Goal: Task Accomplishment & Management: Use online tool/utility

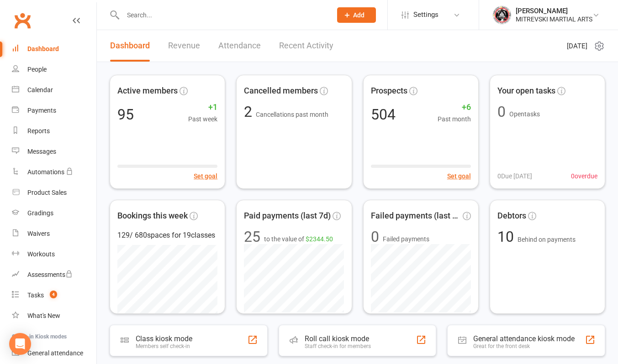
click at [305, 44] on link "Recent Activity" at bounding box center [306, 46] width 54 height 32
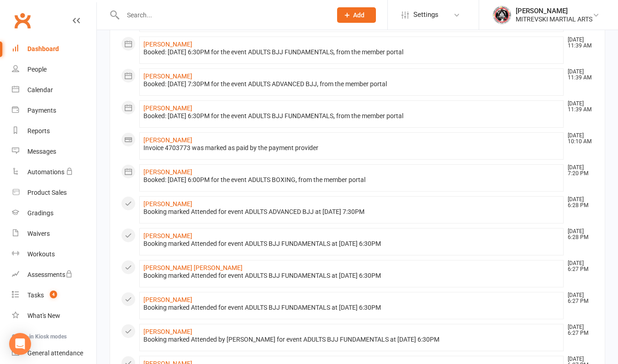
scroll to position [434, 0]
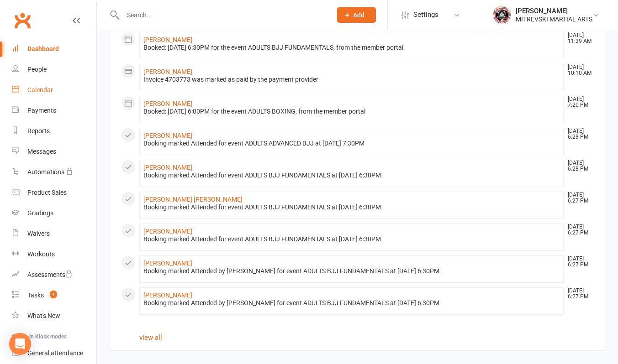
click at [47, 92] on div "Calendar" at bounding box center [40, 89] width 26 height 7
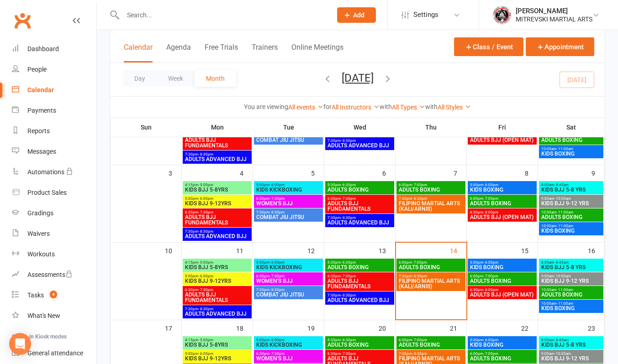
scroll to position [137, 0]
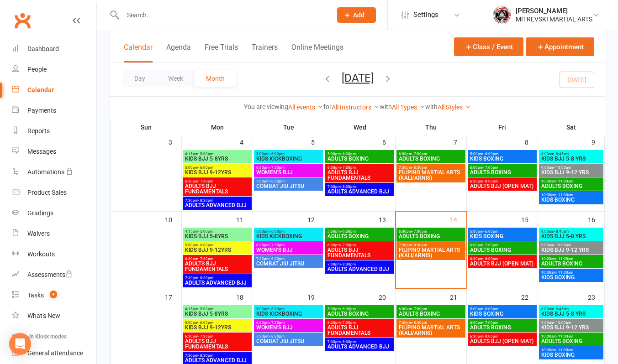
click at [439, 234] on span "ADULTS BOXING" at bounding box center [430, 236] width 65 height 5
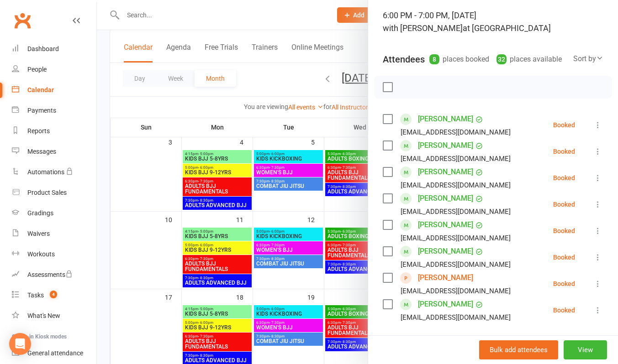
scroll to position [91, 0]
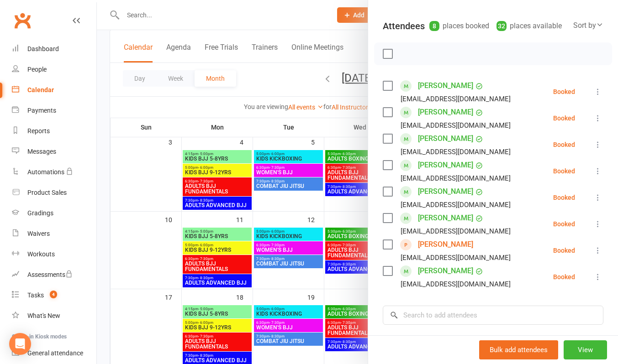
click at [593, 255] on icon at bounding box center [597, 250] width 9 height 9
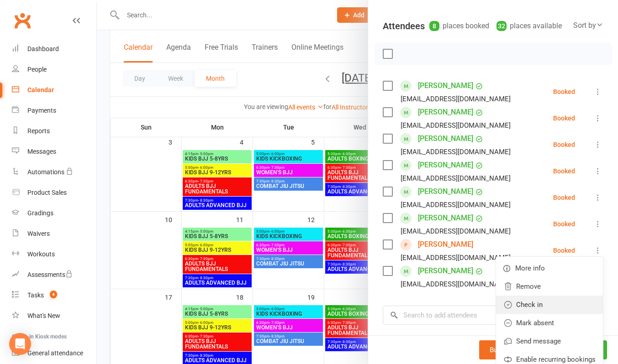
click at [544, 314] on link "Check in" at bounding box center [549, 305] width 107 height 18
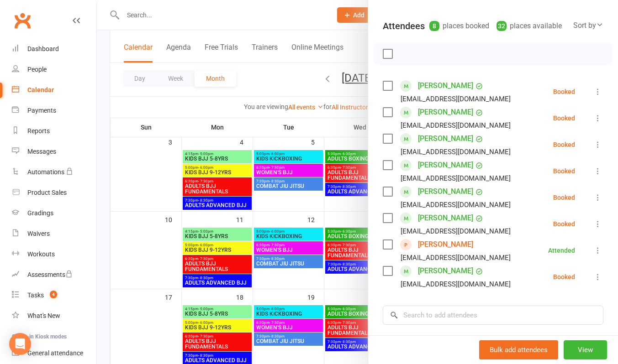
click at [314, 16] on div at bounding box center [357, 182] width 521 height 364
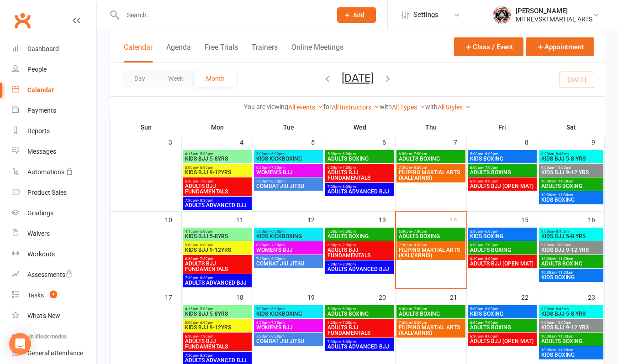
click at [441, 248] on span "FILIPINO MARTIAL ARTS (KALI/ARNIS)" at bounding box center [430, 252] width 65 height 11
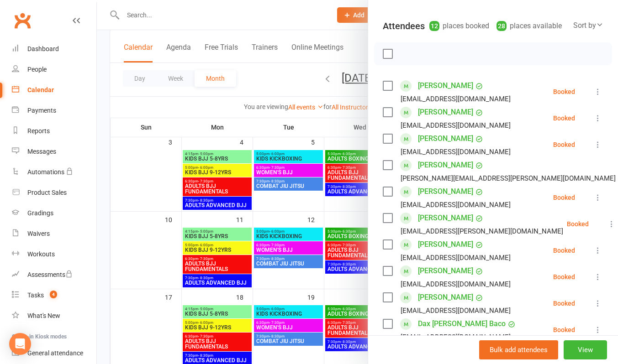
scroll to position [183, 0]
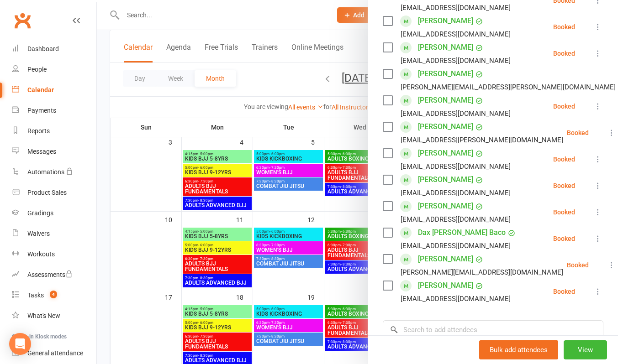
click at [279, 21] on div at bounding box center [357, 182] width 521 height 364
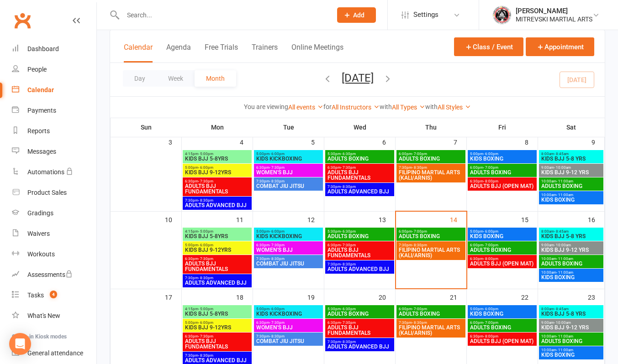
click at [491, 235] on span "KIDS BOXING" at bounding box center [501, 236] width 65 height 5
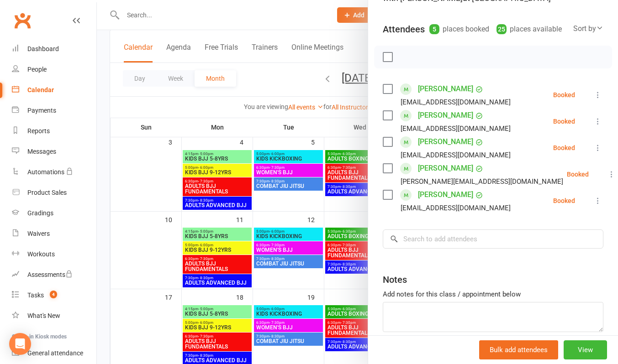
scroll to position [91, 0]
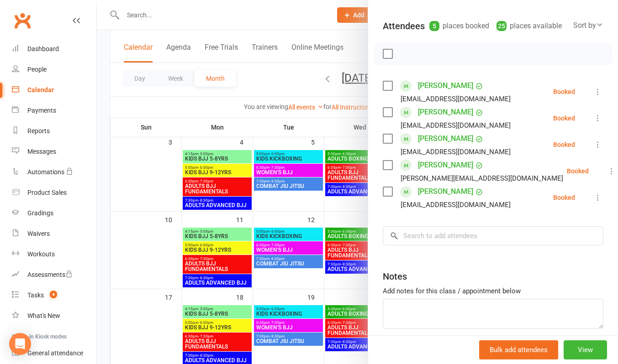
click at [307, 20] on div at bounding box center [357, 182] width 521 height 364
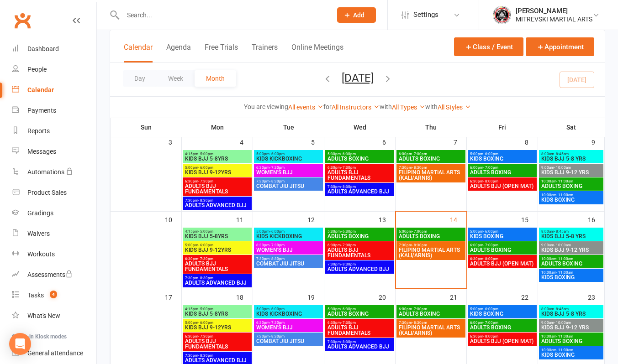
click at [508, 248] on span "ADULTS BOXING" at bounding box center [501, 249] width 65 height 5
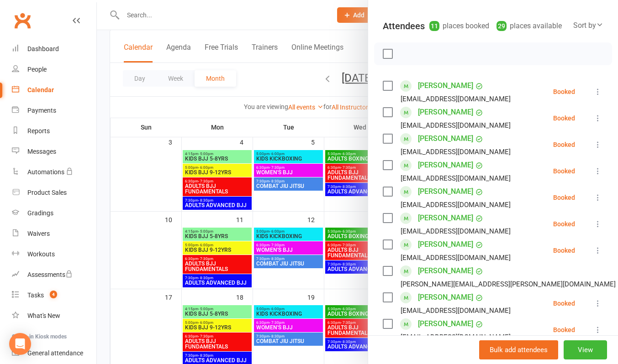
click at [303, 21] on div at bounding box center [357, 182] width 521 height 364
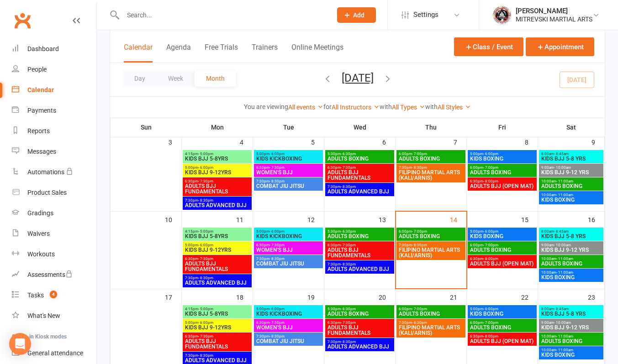
click at [563, 262] on span "ADULTS BOXING" at bounding box center [571, 263] width 61 height 5
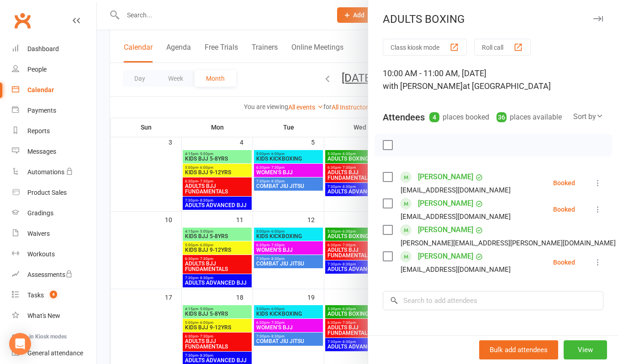
click at [321, 20] on div at bounding box center [357, 182] width 521 height 364
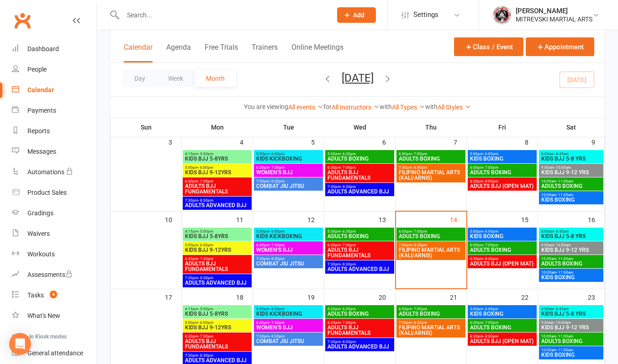
click at [573, 277] on span "KIDS BOXING" at bounding box center [571, 277] width 61 height 5
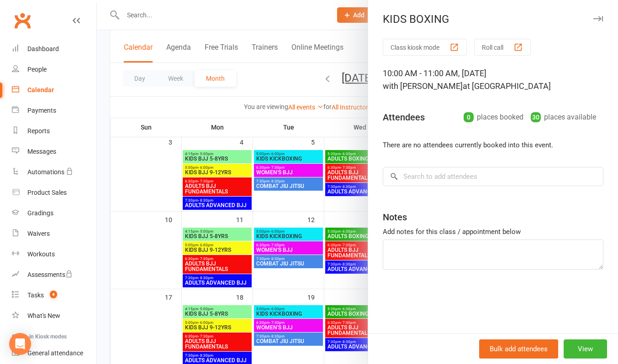
click at [301, 21] on div at bounding box center [357, 182] width 521 height 364
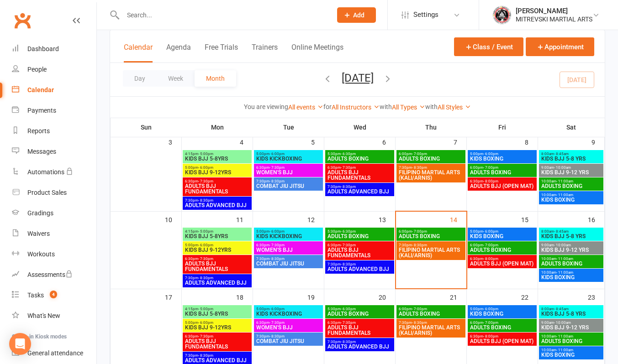
click at [497, 246] on span "- 7:00pm" at bounding box center [490, 245] width 15 height 4
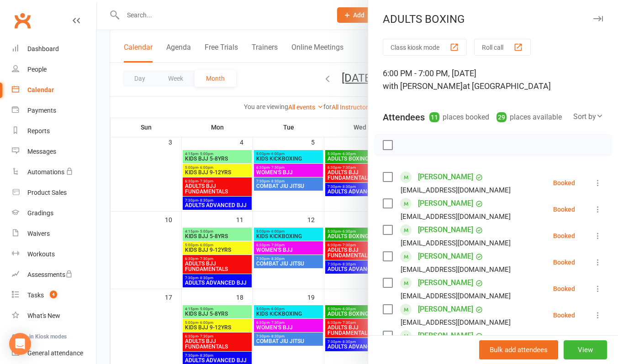
click at [289, 20] on div at bounding box center [357, 182] width 521 height 364
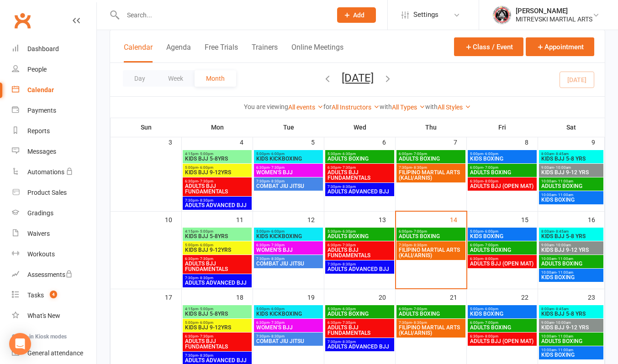
click at [484, 235] on span "KIDS BOXING" at bounding box center [501, 236] width 65 height 5
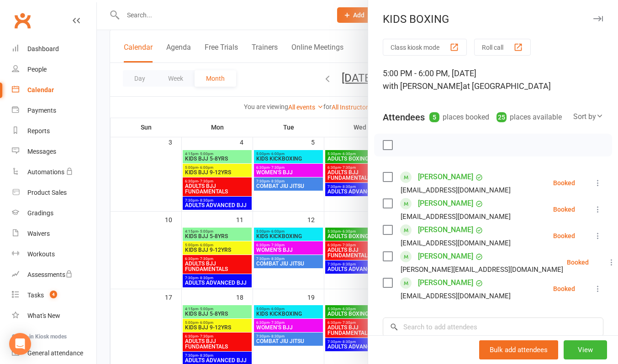
click at [305, 19] on div at bounding box center [357, 182] width 521 height 364
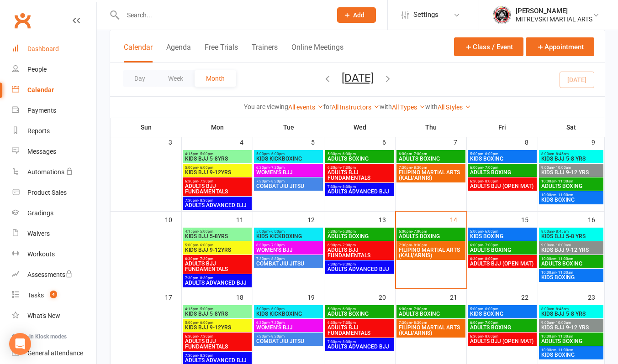
click at [54, 49] on div "Dashboard" at bounding box center [43, 48] width 32 height 7
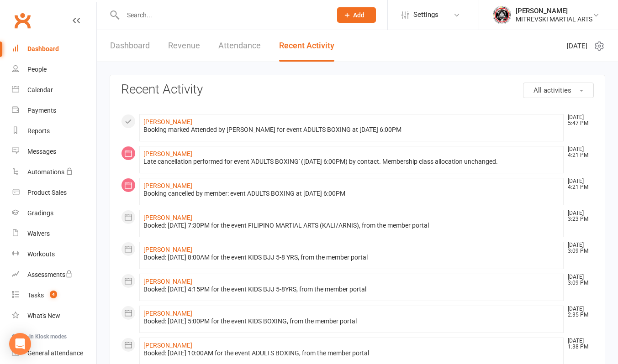
click at [186, 47] on link "Revenue" at bounding box center [184, 46] width 32 height 32
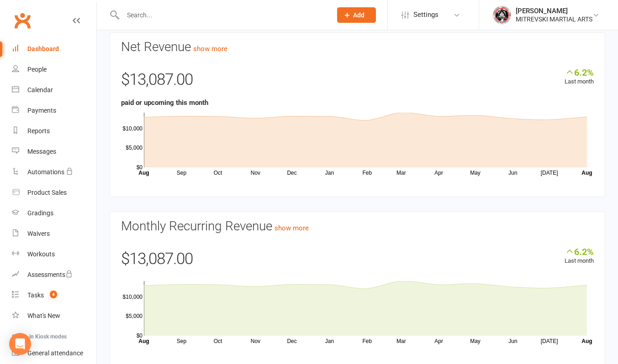
scroll to position [71, 0]
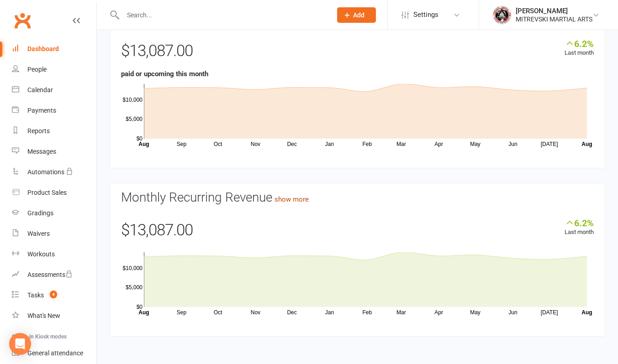
click at [308, 200] on link "show more" at bounding box center [291, 199] width 34 height 8
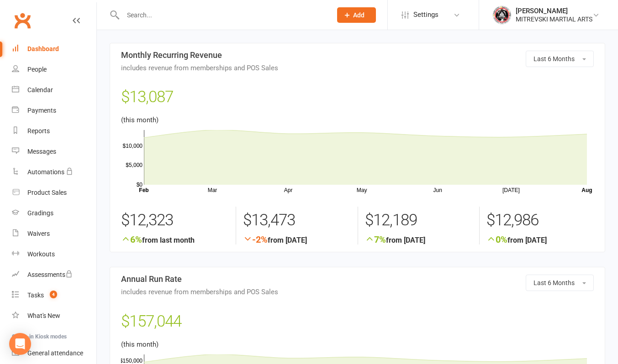
click at [50, 50] on div "Dashboard" at bounding box center [43, 48] width 32 height 7
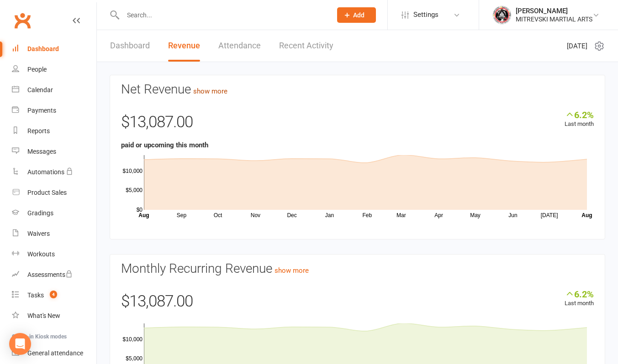
click at [227, 93] on link "show more" at bounding box center [210, 91] width 34 height 8
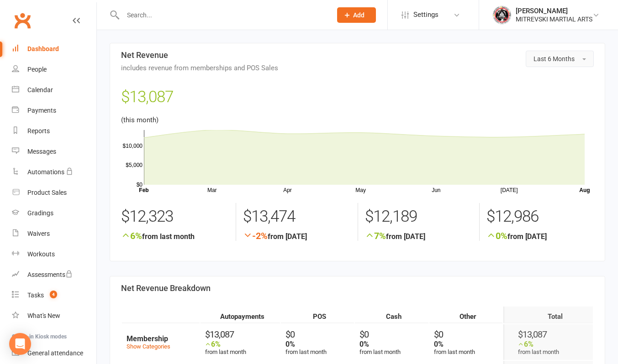
click at [570, 63] on span "Last 6 Months" at bounding box center [553, 58] width 41 height 7
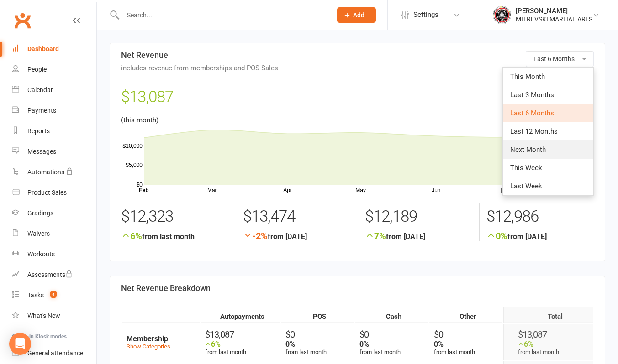
click at [546, 149] on link "Next Month" at bounding box center [548, 150] width 90 height 18
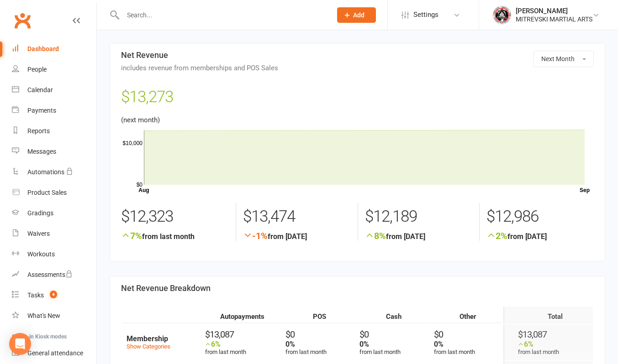
click at [43, 48] on div "Dashboard" at bounding box center [43, 48] width 32 height 7
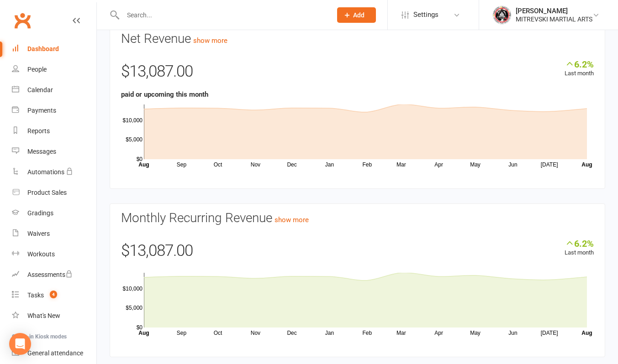
scroll to position [71, 0]
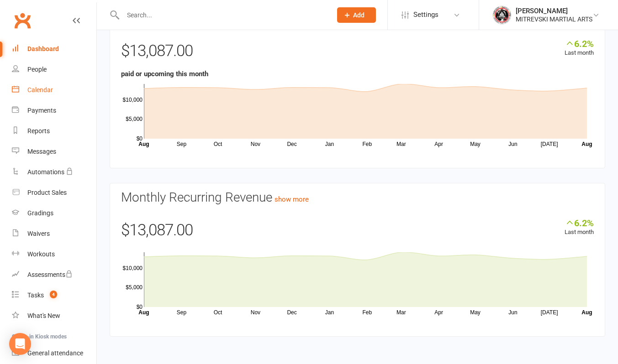
drag, startPoint x: 41, startPoint y: 95, endPoint x: 105, endPoint y: 95, distance: 63.9
click at [41, 95] on link "Calendar" at bounding box center [54, 90] width 84 height 21
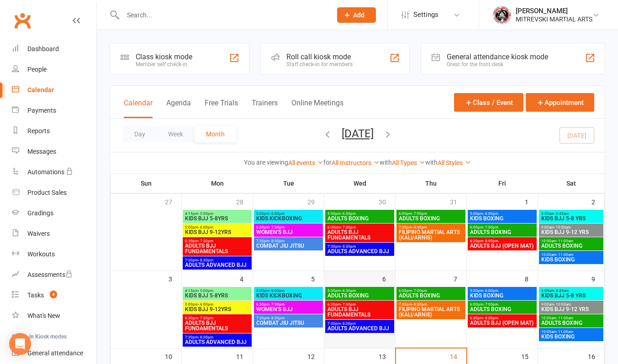
scroll to position [137, 0]
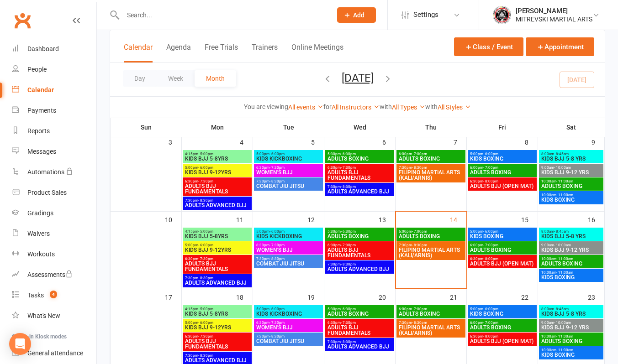
click at [438, 235] on span "ADULTS BOXING" at bounding box center [430, 236] width 65 height 5
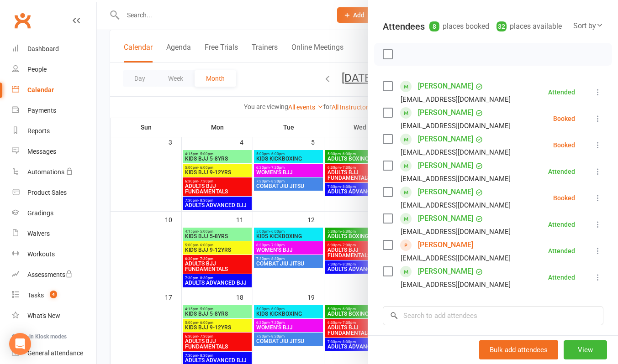
scroll to position [91, 0]
click at [593, 123] on icon at bounding box center [597, 118] width 9 height 9
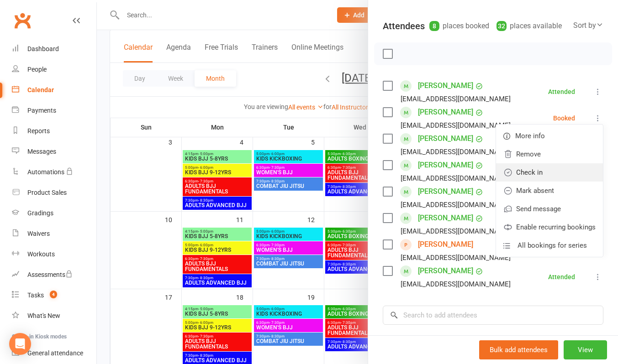
click at [539, 182] on link "Check in" at bounding box center [549, 172] width 107 height 18
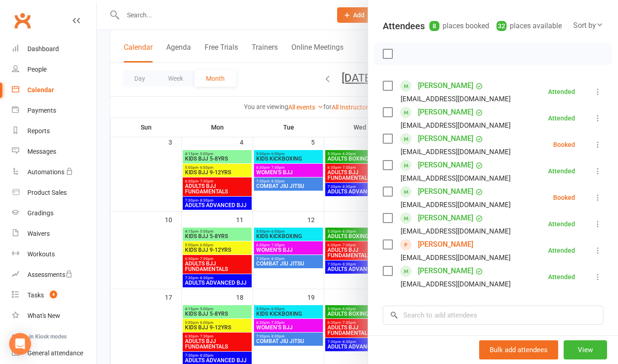
click at [289, 20] on div at bounding box center [357, 182] width 521 height 364
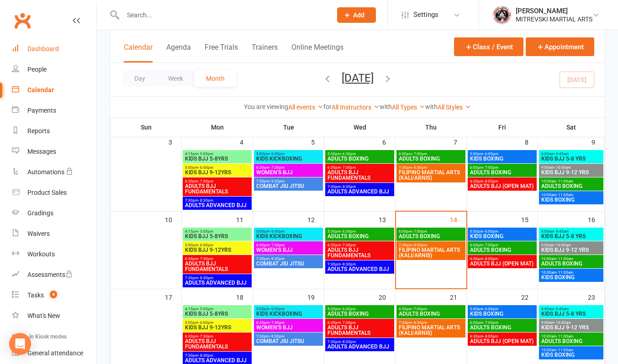
click at [50, 53] on link "Dashboard" at bounding box center [54, 49] width 84 height 21
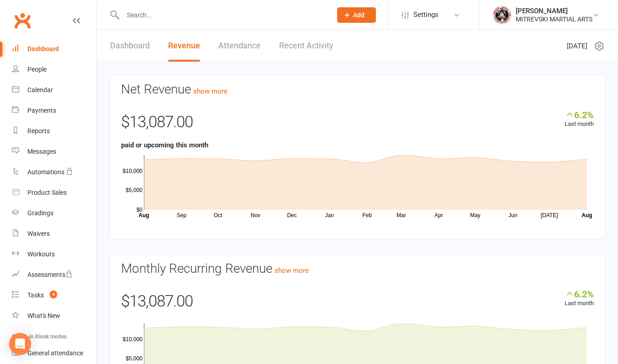
click at [49, 51] on div "Dashboard" at bounding box center [43, 48] width 32 height 7
click at [145, 45] on link "Dashboard" at bounding box center [130, 46] width 40 height 32
